Goal: Task Accomplishment & Management: Use online tool/utility

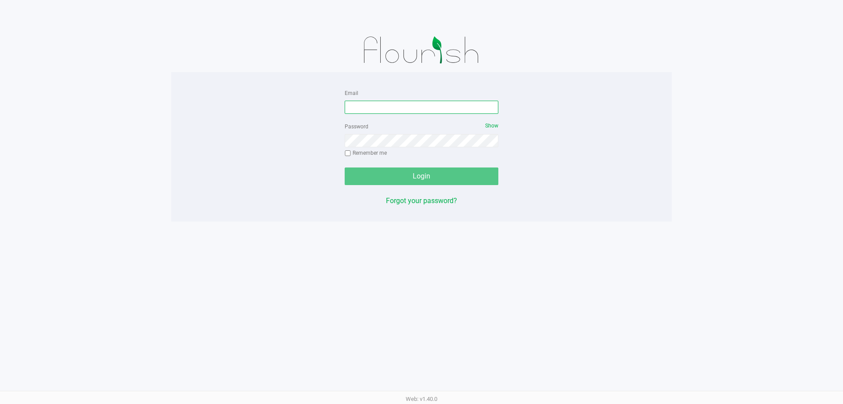
click at [383, 110] on input "Email" at bounding box center [422, 107] width 154 height 13
type input "[EMAIL_ADDRESS][DOMAIN_NAME]"
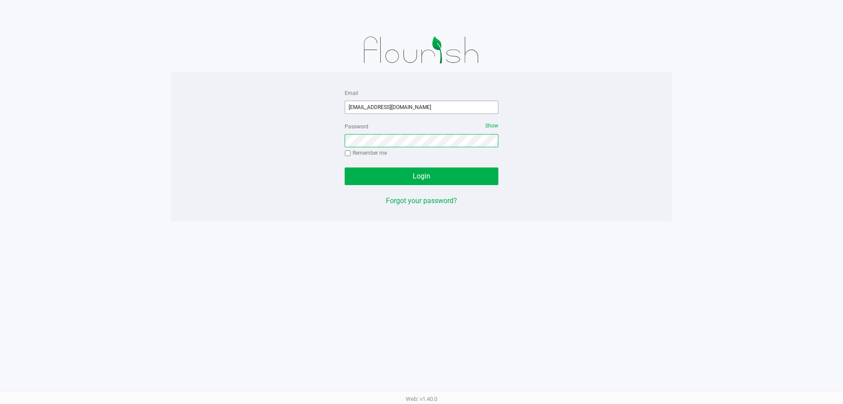
click at [345, 167] on button "Login" at bounding box center [422, 176] width 154 height 18
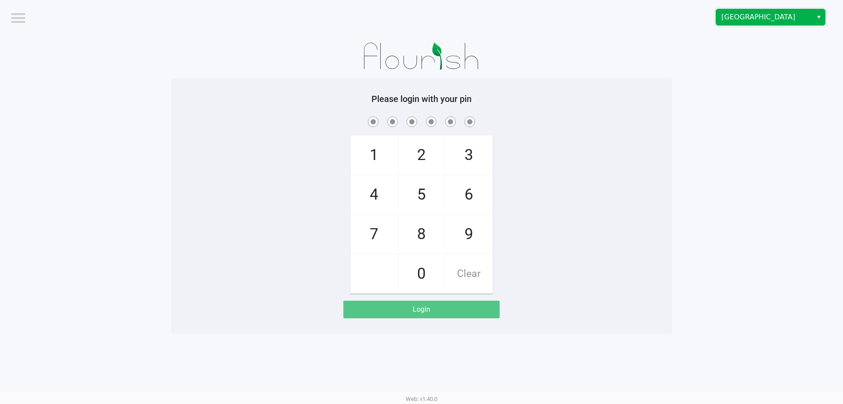
click at [762, 21] on span "[GEOGRAPHIC_DATA]" at bounding box center [765, 17] width 86 height 11
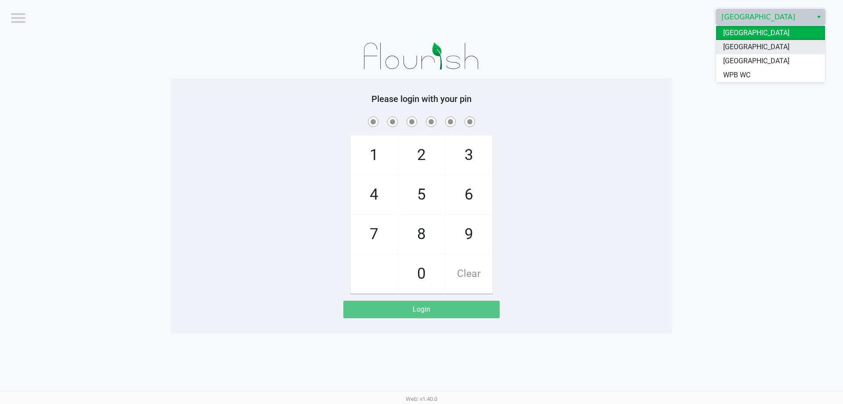
click at [759, 47] on span "[GEOGRAPHIC_DATA]" at bounding box center [757, 47] width 66 height 11
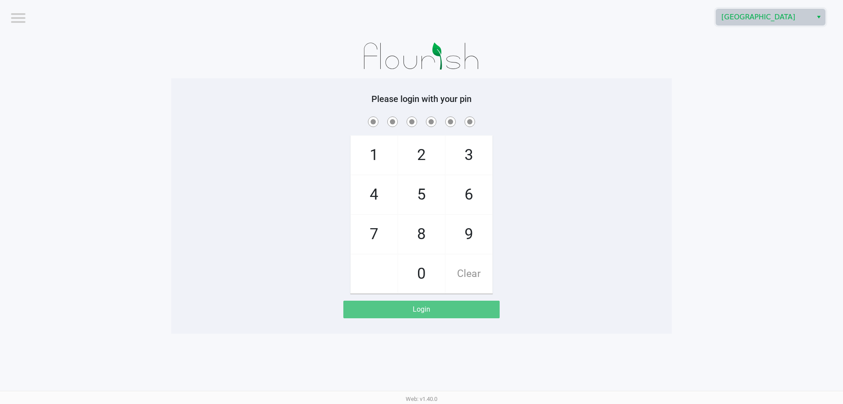
click at [644, 124] on span at bounding box center [422, 122] width 488 height 14
